Goal: Transaction & Acquisition: Purchase product/service

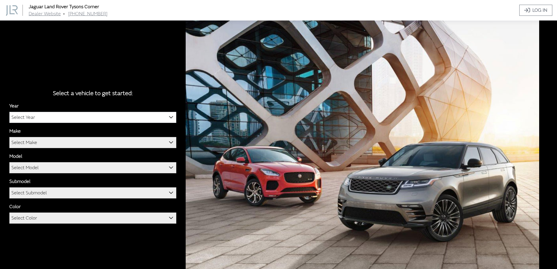
click at [154, 114] on span "Select Year" at bounding box center [93, 117] width 166 height 11
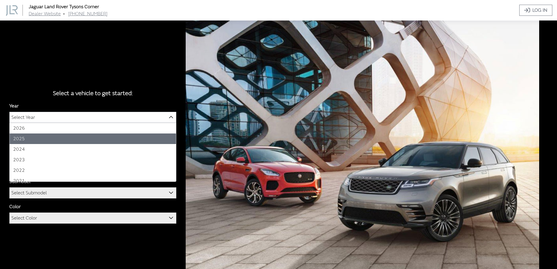
select select "43"
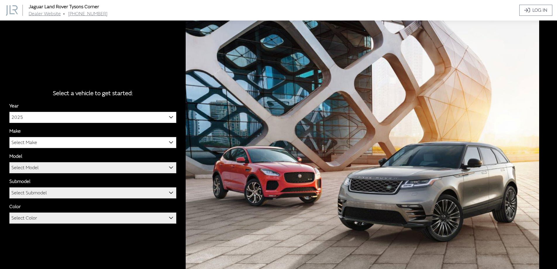
click at [62, 142] on span "Select Make" at bounding box center [93, 142] width 166 height 11
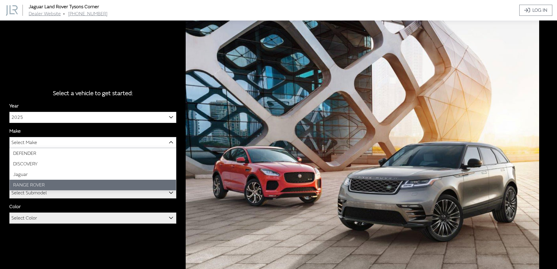
select select "66"
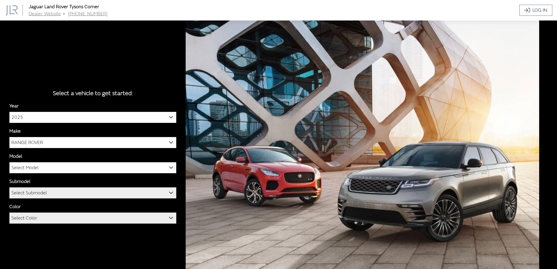
click at [49, 168] on span "Select Model" at bounding box center [93, 167] width 166 height 11
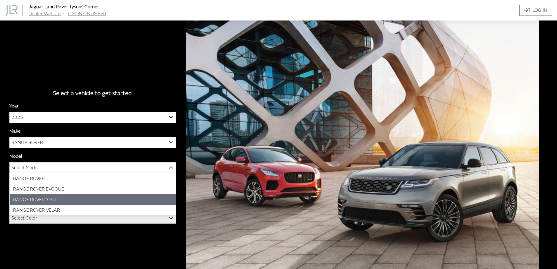
select select "1350"
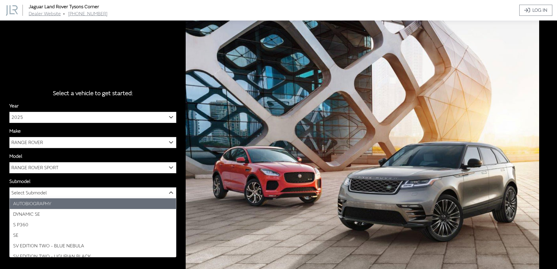
click at [53, 194] on span "Select Submodel" at bounding box center [93, 192] width 166 height 11
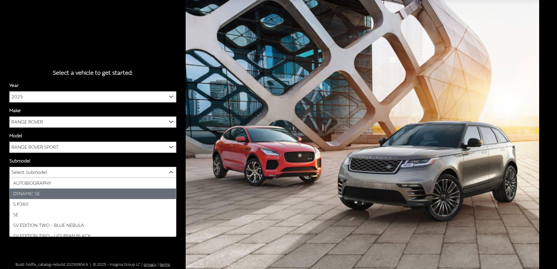
select select "4046"
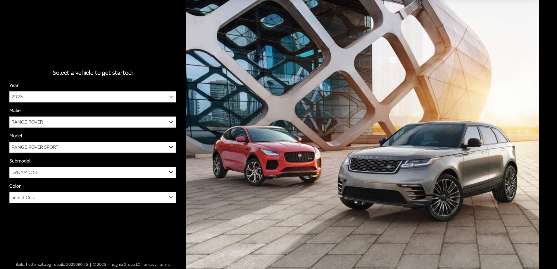
click at [56, 198] on span "Select Color" at bounding box center [93, 197] width 166 height 11
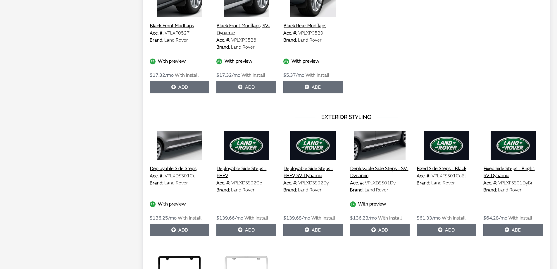
scroll to position [579, 0]
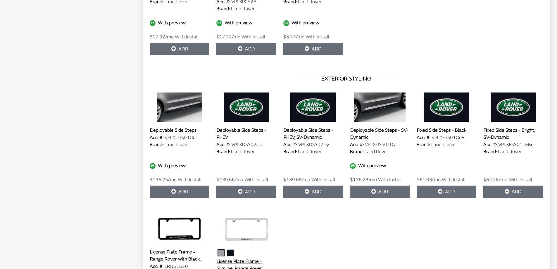
click at [244, 131] on button "Deployable Side Steps - PHEV" at bounding box center [246, 133] width 60 height 15
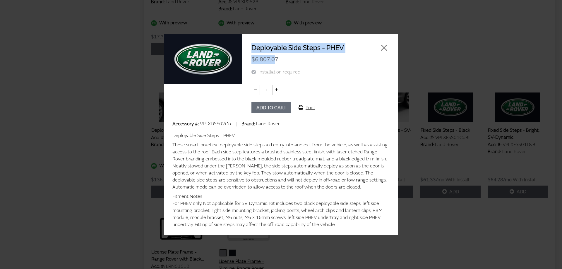
drag, startPoint x: 275, startPoint y: 63, endPoint x: 252, endPoint y: 48, distance: 26.9
click at [252, 48] on div "Deployable Side Steps - PHEV $6,807.07 Installation required 1 Add to cart Print" at bounding box center [320, 78] width 156 height 70
click at [323, 62] on div "$6,807.07" at bounding box center [319, 59] width 137 height 13
drag, startPoint x: 280, startPoint y: 63, endPoint x: 250, endPoint y: 51, distance: 32.9
click at [250, 51] on div "Deployable Side Steps - PHEV $6,807.07 Installation required 1 Add to cart Print" at bounding box center [320, 78] width 156 height 70
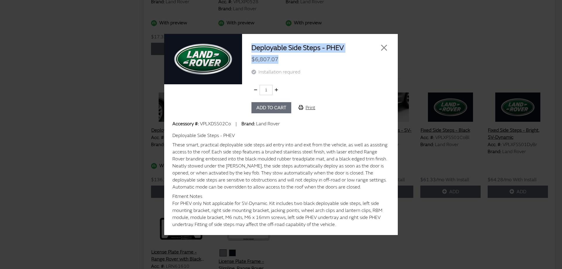
copy div "Deployable Side Steps - PHEV $6,807.07"
click at [381, 46] on button "Close" at bounding box center [383, 47] width 9 height 9
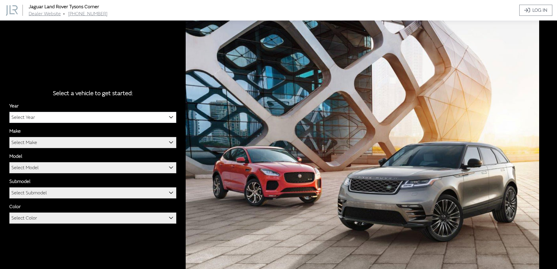
click at [97, 116] on span "Select Year" at bounding box center [93, 117] width 166 height 11
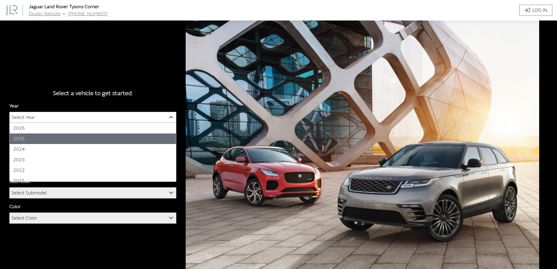
select select "43"
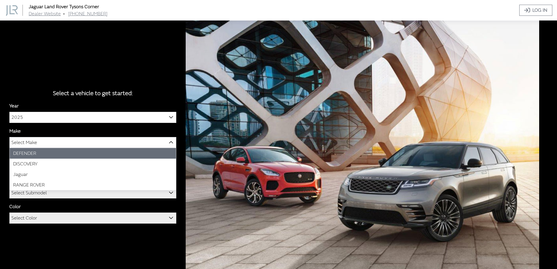
click at [34, 142] on span "Select Make" at bounding box center [24, 142] width 26 height 11
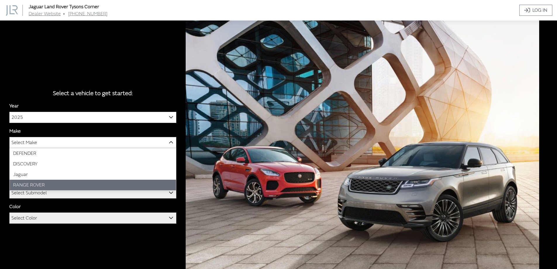
select select "66"
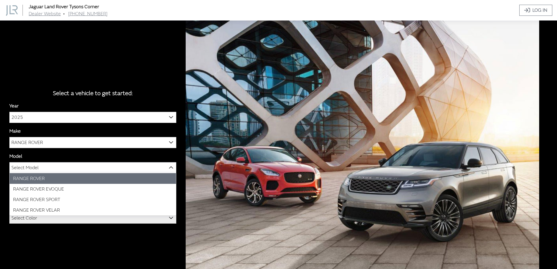
click at [44, 166] on span "Select Model" at bounding box center [93, 167] width 166 height 11
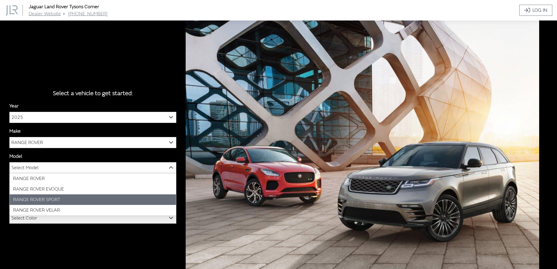
select select "1350"
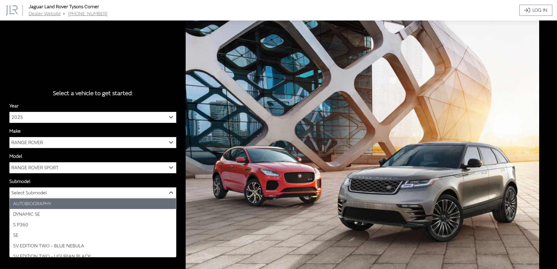
click at [53, 190] on span "Select Submodel" at bounding box center [93, 192] width 166 height 11
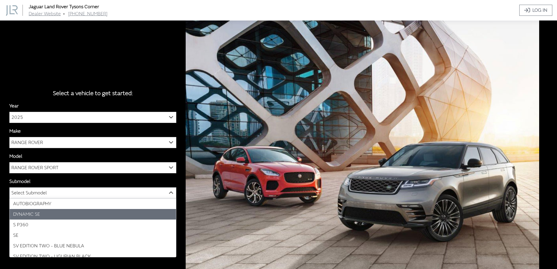
select select "4046"
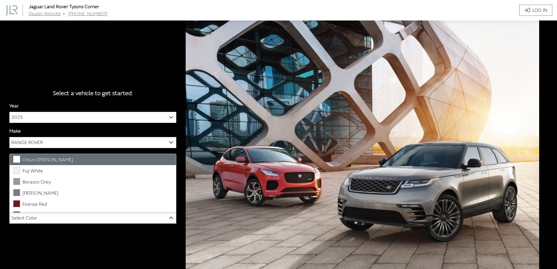
click at [44, 217] on span "Select Color" at bounding box center [93, 218] width 166 height 11
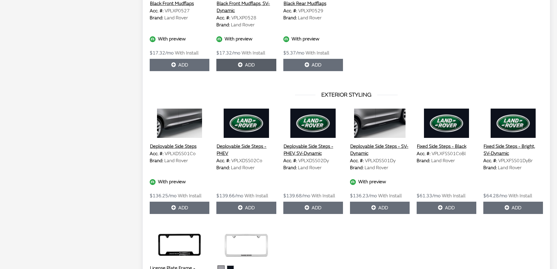
scroll to position [585, 0]
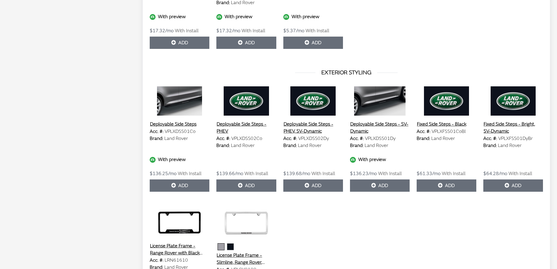
click at [253, 124] on button "Deployable Side Steps - PHEV" at bounding box center [246, 127] width 60 height 15
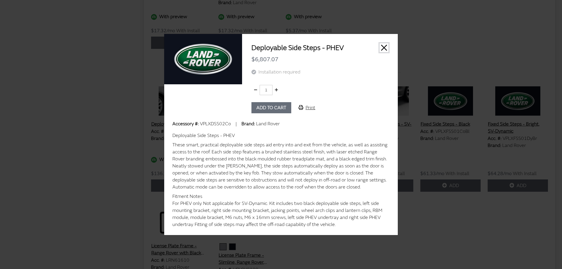
click at [383, 45] on button "Close" at bounding box center [383, 47] width 9 height 9
